Goal: Information Seeking & Learning: Understand process/instructions

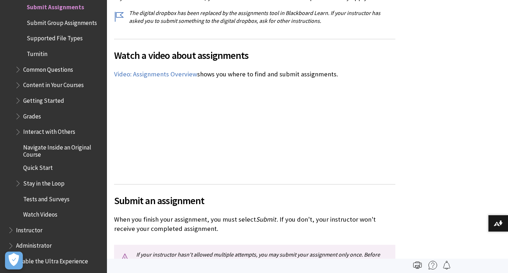
scroll to position [428, 0]
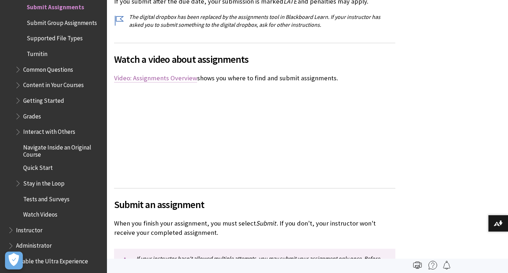
click at [164, 74] on link "Video: Assignments Overview" at bounding box center [155, 78] width 83 height 9
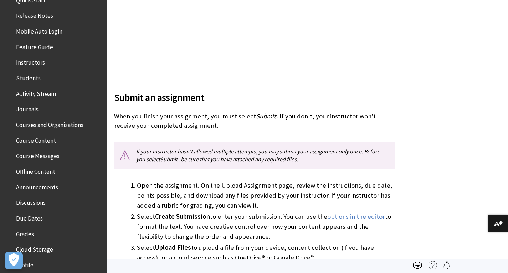
scroll to position [143, 0]
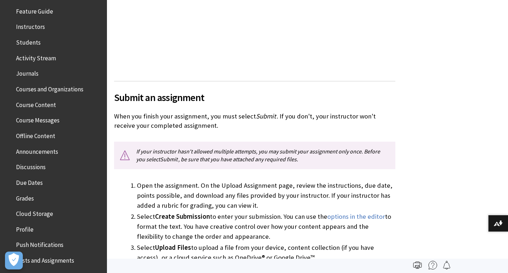
click at [68, 88] on span "Courses and Organizations" at bounding box center [49, 88] width 67 height 10
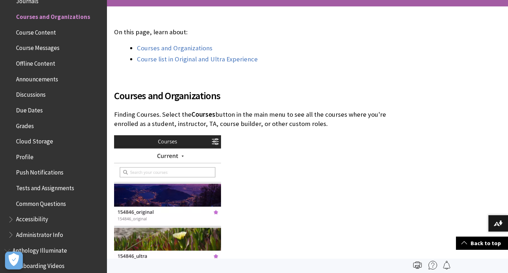
scroll to position [251, 0]
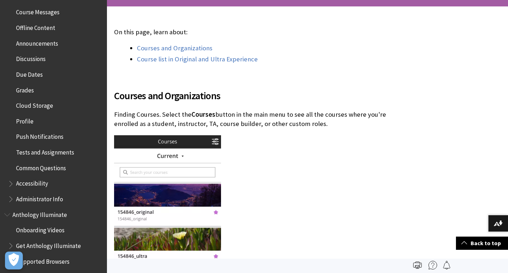
click at [50, 152] on span "Tests and Assignments" at bounding box center [45, 151] width 58 height 10
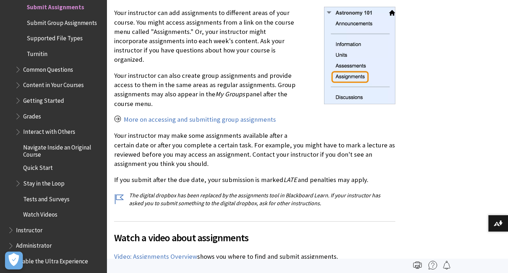
scroll to position [214, 0]
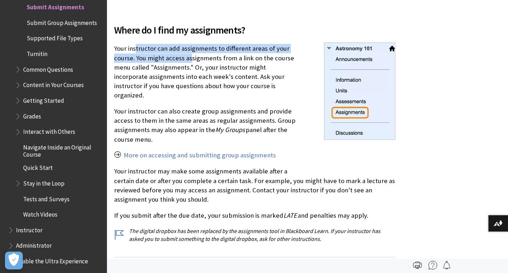
drag, startPoint x: 136, startPoint y: 53, endPoint x: 189, endPoint y: 61, distance: 53.7
click at [189, 61] on p "Your instructor can add assignments to different areas of your course. You migh…" at bounding box center [255, 72] width 282 height 56
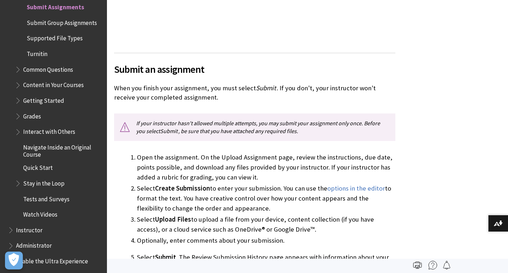
scroll to position [571, 0]
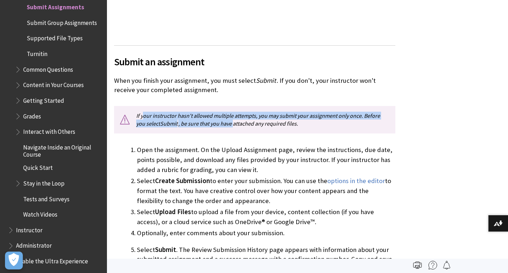
drag, startPoint x: 145, startPoint y: 105, endPoint x: 224, endPoint y: 113, distance: 79.6
click at [224, 113] on p "If your instructor hasn't allowed multiple attempts, you may submit your assign…" at bounding box center [255, 119] width 282 height 27
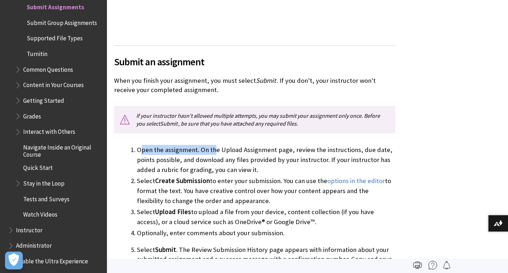
drag, startPoint x: 173, startPoint y: 151, endPoint x: 216, endPoint y: 142, distance: 43.0
click at [216, 145] on li "Open the assignment. On the Upload Assignment page, review the instructions, du…" at bounding box center [266, 160] width 259 height 30
click at [215, 145] on li "Open the assignment. On the Upload Assignment page, review the instructions, du…" at bounding box center [266, 160] width 259 height 30
click at [281, 153] on li "Open the assignment. On the Upload Assignment page, review the instructions, du…" at bounding box center [266, 160] width 259 height 30
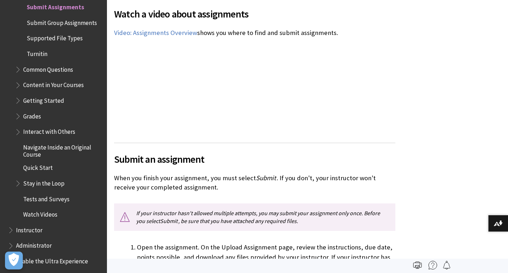
scroll to position [464, 0]
